Goal: Task Accomplishment & Management: Manage account settings

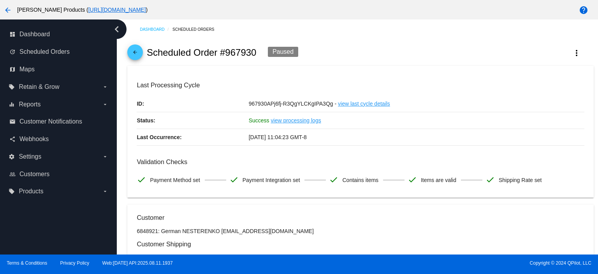
click at [134, 57] on mat-icon "arrow_back" at bounding box center [135, 53] width 9 height 9
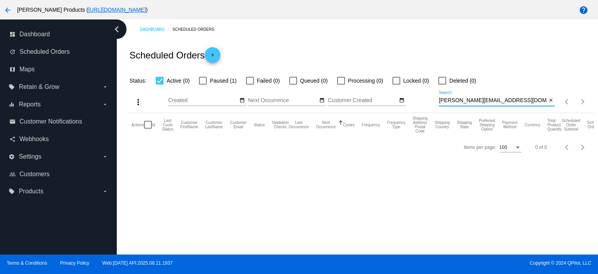
drag, startPoint x: 499, startPoint y: 101, endPoint x: 428, endPoint y: 105, distance: 71.4
click at [428, 105] on div "more_vert Aug Jan Feb Mar [DATE]" at bounding box center [360, 99] width 466 height 28
paste input "[PERSON_NAME]"
drag, startPoint x: 483, startPoint y: 101, endPoint x: 427, endPoint y: 103, distance: 55.4
click at [427, 103] on div "more_vert Aug Jan Feb Mar [DATE]" at bounding box center [360, 99] width 466 height 28
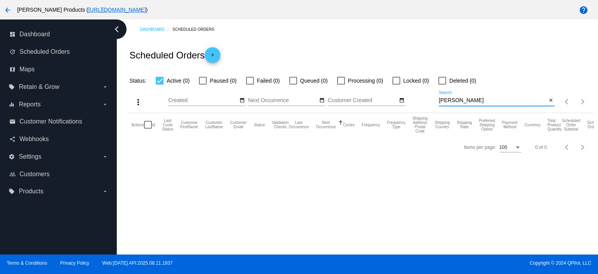
paste input
type input "[PERSON_NAME]"
click at [549, 101] on mat-icon "close" at bounding box center [551, 100] width 5 height 6
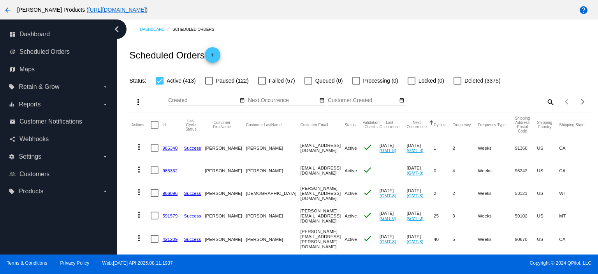
click at [546, 100] on mat-icon "search" at bounding box center [550, 102] width 9 height 12
click at [450, 101] on input "Search" at bounding box center [497, 100] width 116 height 6
paste input "[EMAIL_ADDRESS][DOMAIN_NAME]"
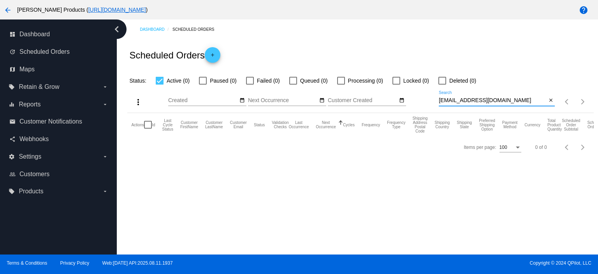
click at [440, 101] on input "[EMAIL_ADDRESS][DOMAIN_NAME]" at bounding box center [493, 100] width 108 height 6
click at [542, 100] on input "[EMAIL_ADDRESS][DOMAIN_NAME]" at bounding box center [493, 100] width 108 height 6
click at [440, 100] on input "quesad" at bounding box center [493, 100] width 108 height 6
drag, startPoint x: 466, startPoint y: 101, endPoint x: 414, endPoint y: 103, distance: 52.6
click at [415, 103] on div "more_vert Aug Jan Feb Mar [DATE]" at bounding box center [360, 99] width 466 height 28
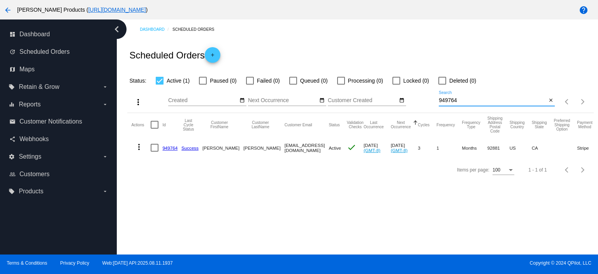
type input "949764"
click at [169, 149] on link "949764" at bounding box center [169, 147] width 15 height 5
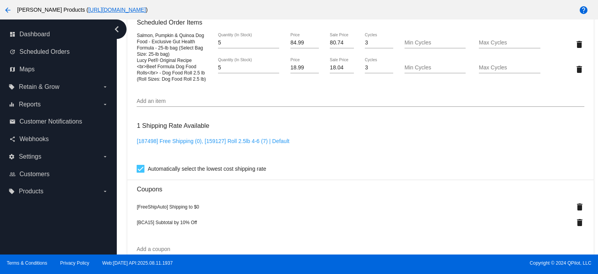
scroll to position [571, 0]
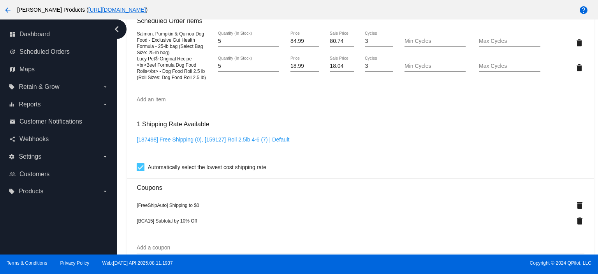
click at [155, 103] on input "Add an item" at bounding box center [361, 100] width 448 height 6
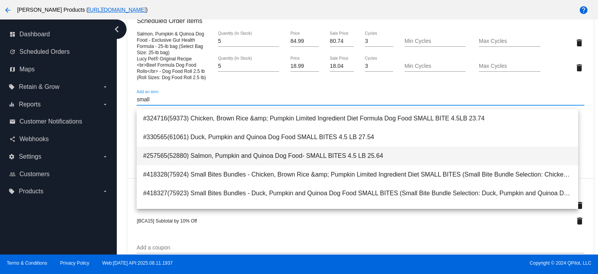
type input "small"
click at [254, 152] on span "#257565(52880) Salmon, Pumpkin and Quinoa Dog Food- SMALL BITES 4.5 LB 25.64" at bounding box center [357, 155] width 429 height 19
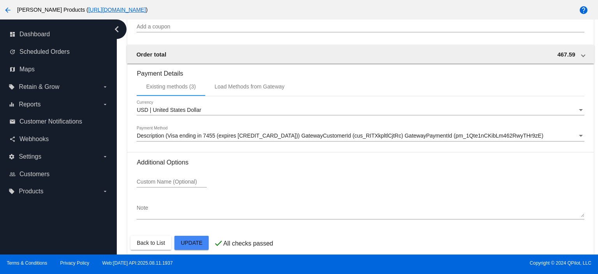
scroll to position [827, 0]
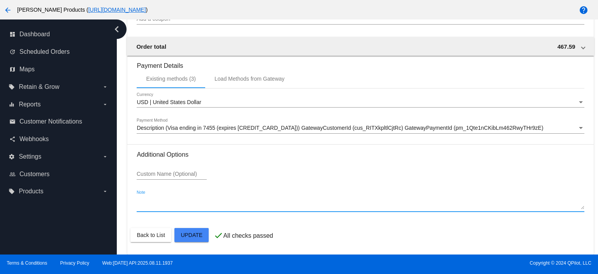
click at [153, 208] on textarea "Note" at bounding box center [361, 203] width 448 height 12
type textarea "b"
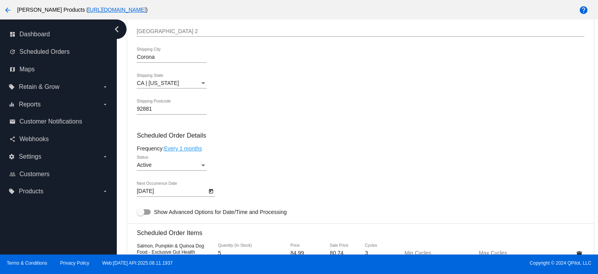
scroll to position [0, 0]
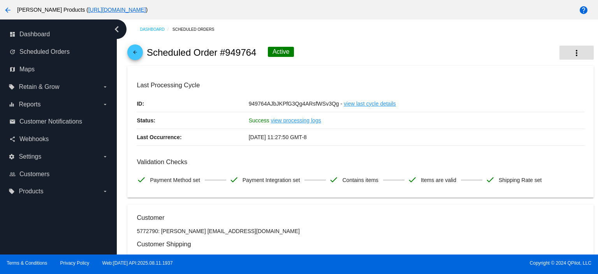
click at [572, 51] on mat-icon "more_vert" at bounding box center [576, 52] width 9 height 9
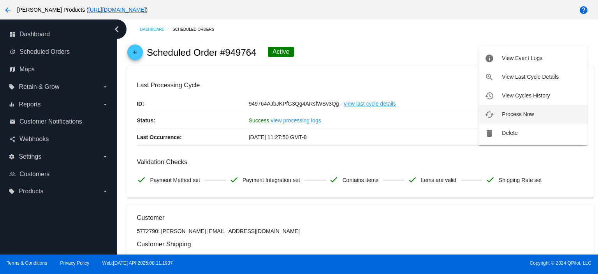
click at [522, 111] on span "Process Now" at bounding box center [518, 114] width 32 height 6
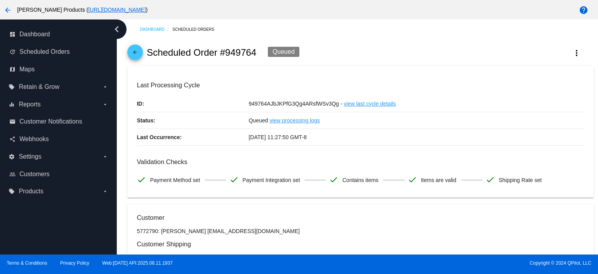
click at [131, 56] on link "arrow_back" at bounding box center [135, 52] width 16 height 16
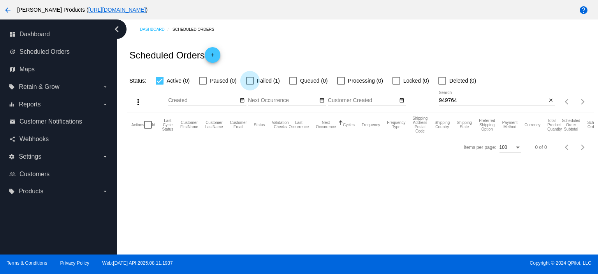
click at [250, 81] on div at bounding box center [250, 81] width 8 height 8
click at [250, 85] on input "Failed (1)" at bounding box center [250, 85] width 0 height 0
checkbox input "true"
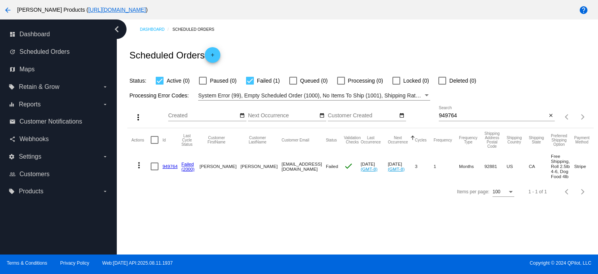
click at [169, 166] on link "949764" at bounding box center [169, 166] width 15 height 5
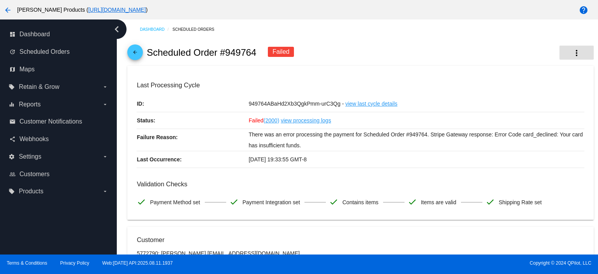
click at [572, 52] on mat-icon "more_vert" at bounding box center [576, 52] width 9 height 9
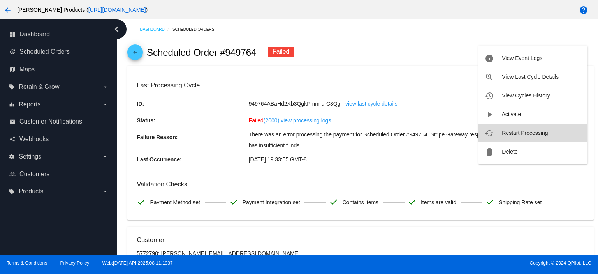
click at [526, 132] on span "Restart Processing" at bounding box center [525, 133] width 46 height 6
